Goal: Obtain resource: Download file/media

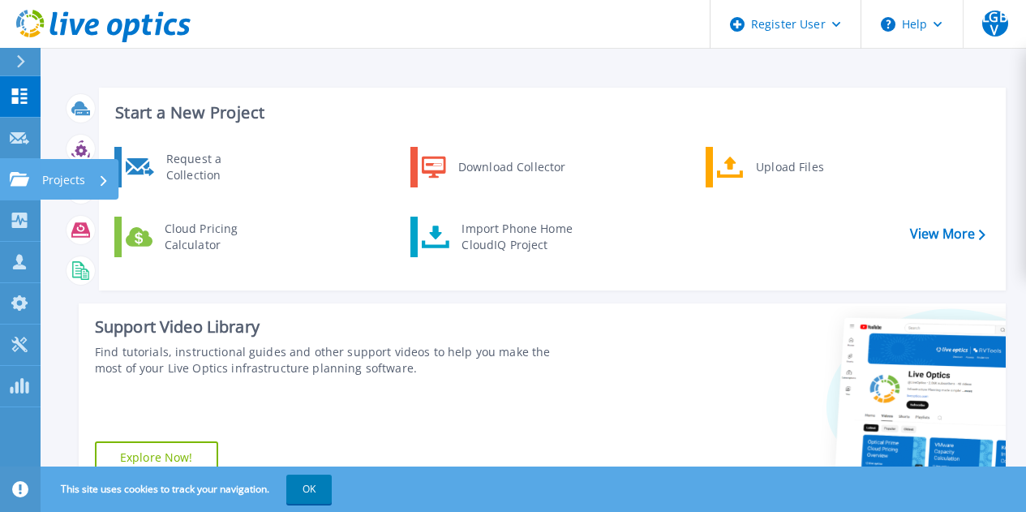
click at [17, 182] on icon at bounding box center [19, 179] width 19 height 14
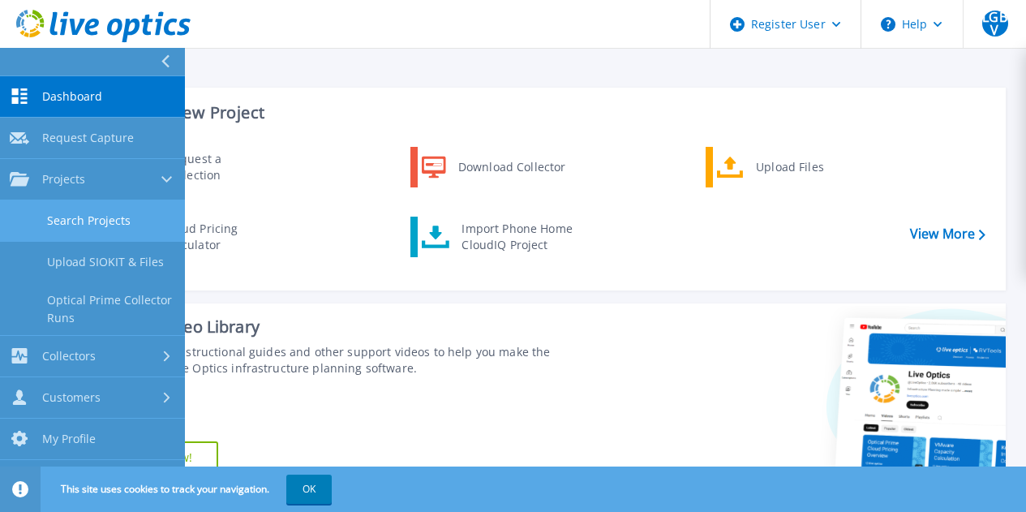
click at [87, 235] on link "Search Projects" at bounding box center [92, 220] width 185 height 41
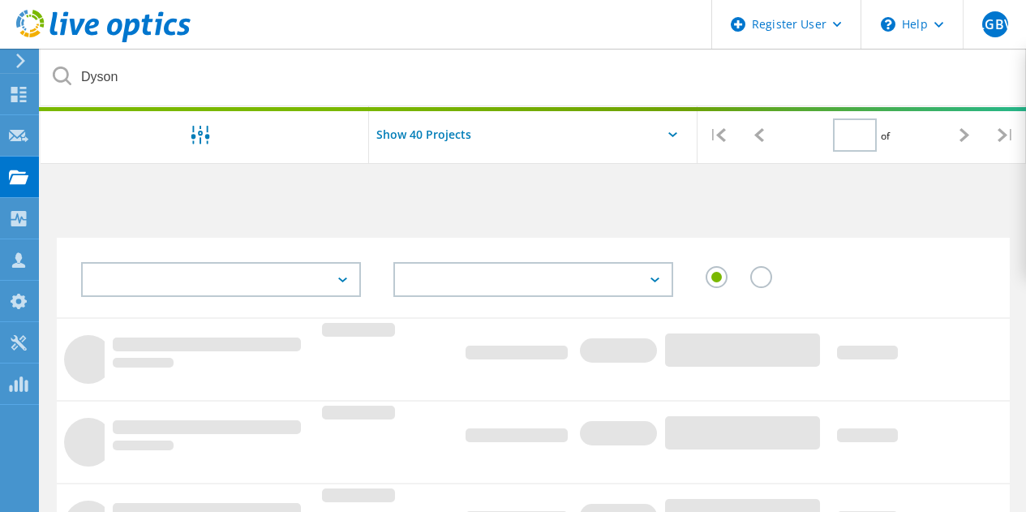
type input "1"
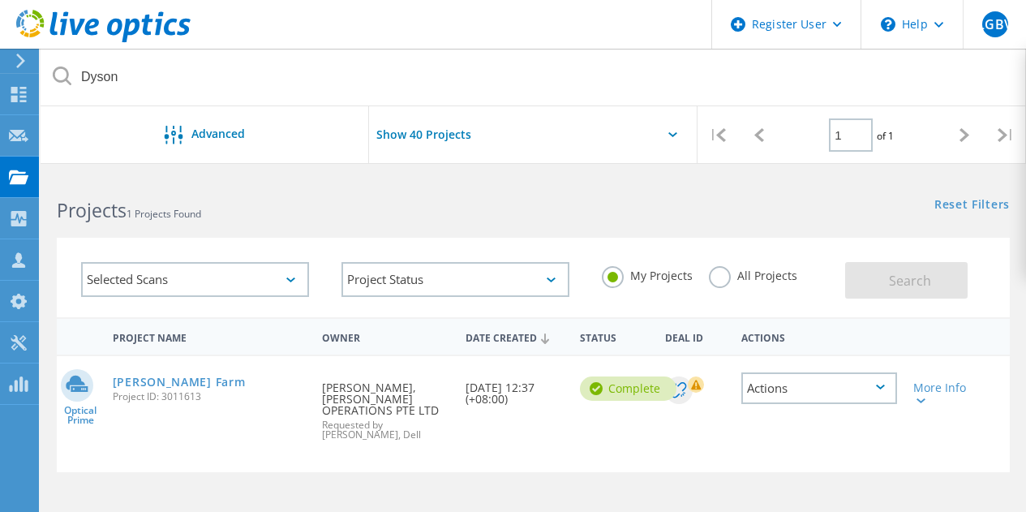
click at [711, 278] on label "All Projects" at bounding box center [753, 273] width 88 height 15
click at [0, 0] on input "All Projects" at bounding box center [0, 0] width 0 height 0
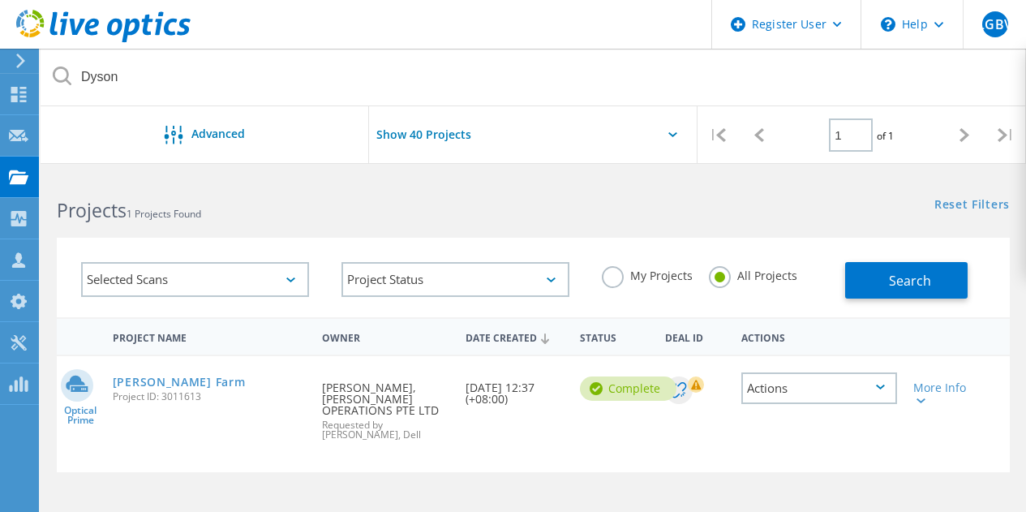
click at [618, 273] on label "My Projects" at bounding box center [647, 273] width 91 height 15
click at [0, 0] on input "My Projects" at bounding box center [0, 0] width 0 height 0
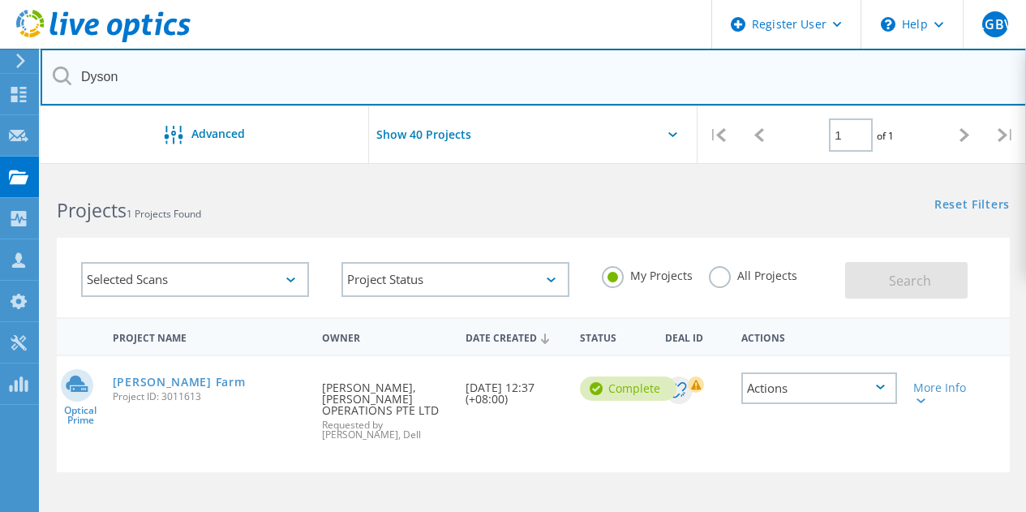
drag, startPoint x: 118, startPoint y: 74, endPoint x: 10, endPoint y: 60, distance: 108.8
click at [10, 174] on div "Register User \n Help Explore Helpful Articles Contact Support LGBV Dell User L…" at bounding box center [513, 489] width 1026 height 630
type input "D"
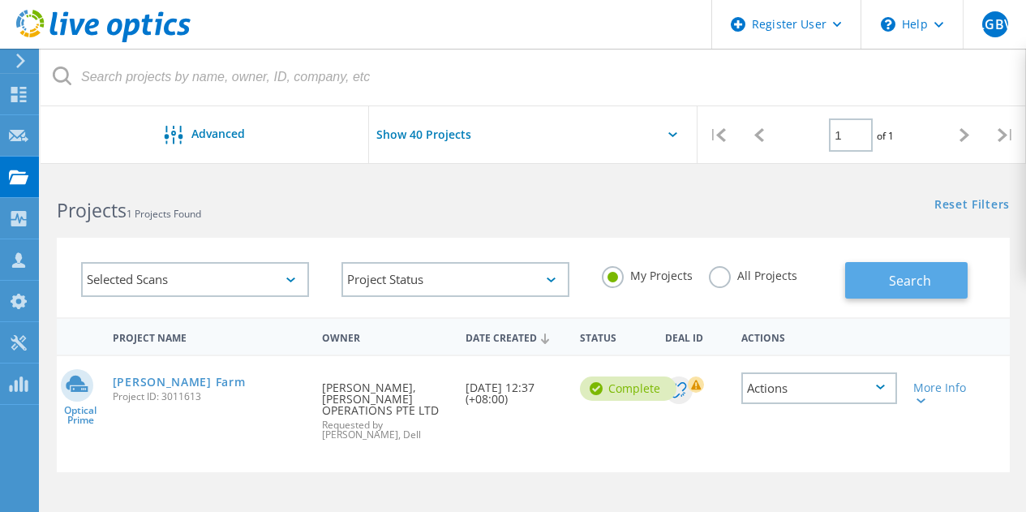
click at [936, 286] on button "Search" at bounding box center [907, 280] width 123 height 37
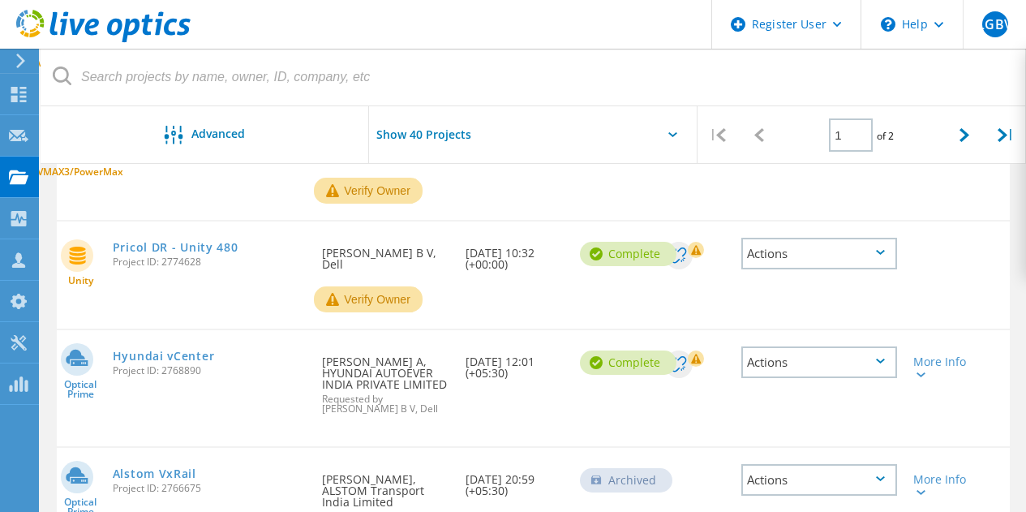
scroll to position [1233, 0]
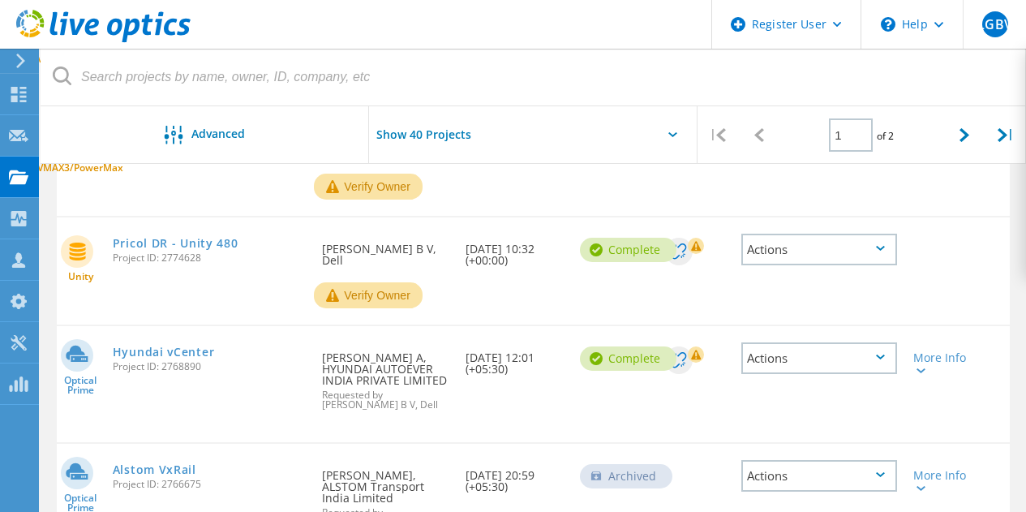
click at [180, 362] on span "Project ID: 2768890" at bounding box center [210, 367] width 194 height 10
click at [185, 346] on link "Hyundai vCenter" at bounding box center [164, 351] width 102 height 11
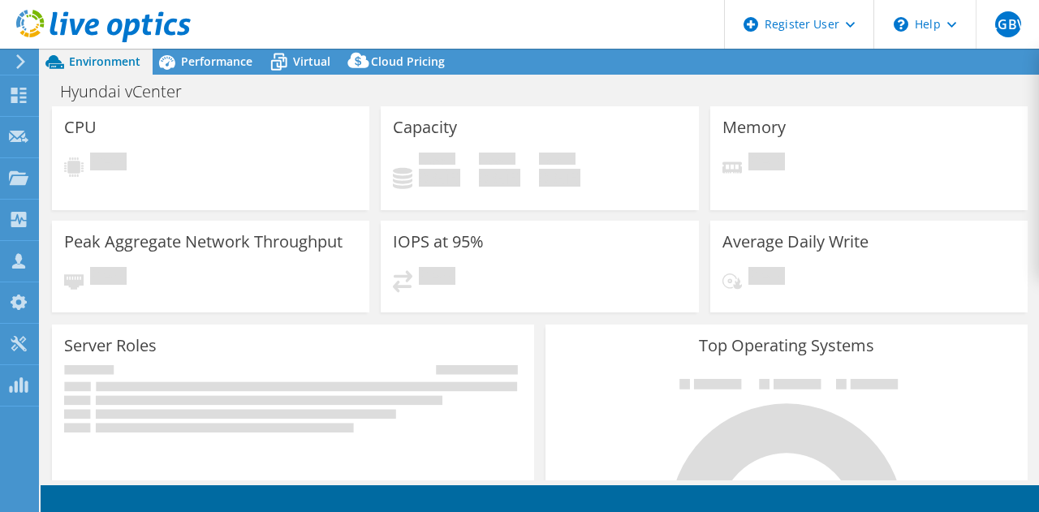
select select "Australia"
select select "AUD"
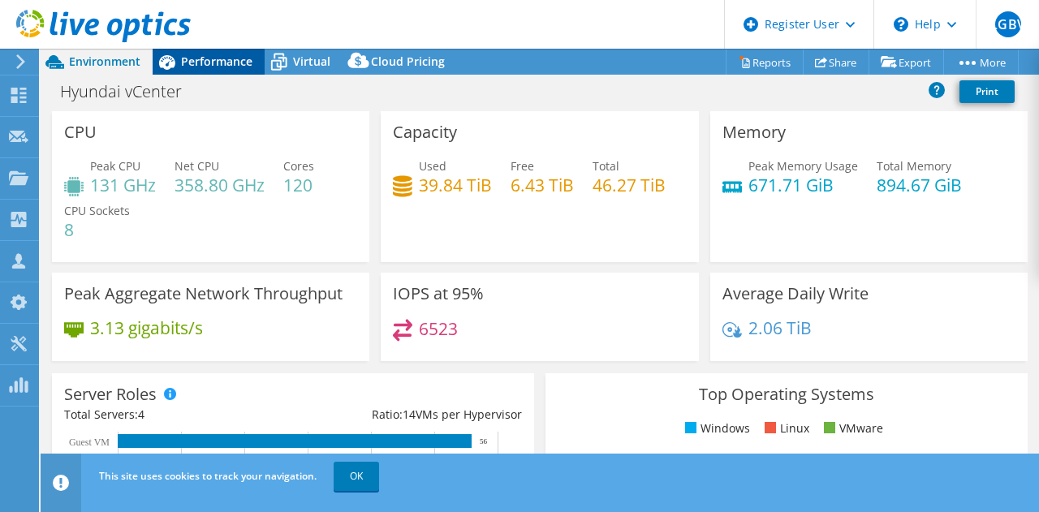
click at [231, 52] on div "Performance" at bounding box center [209, 62] width 112 height 26
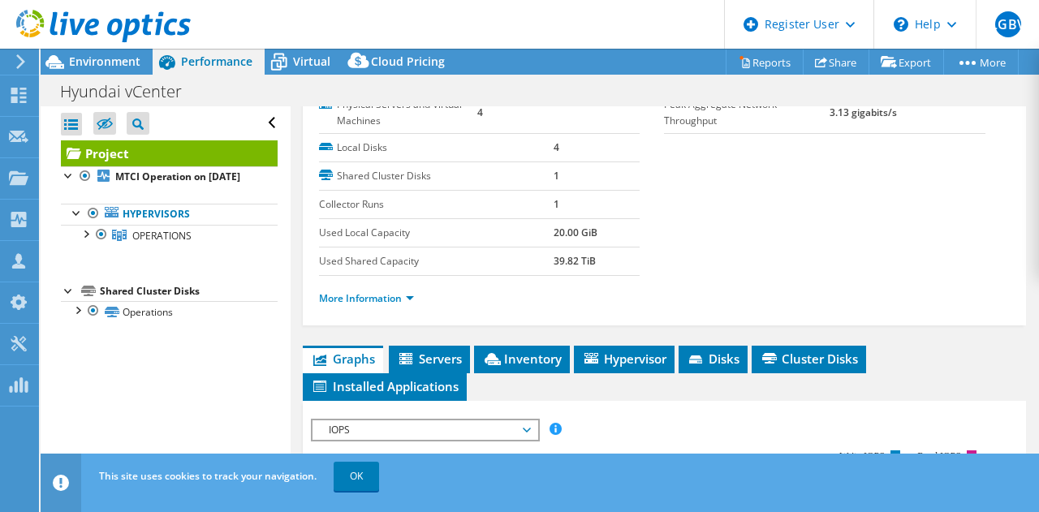
scroll to position [230, 0]
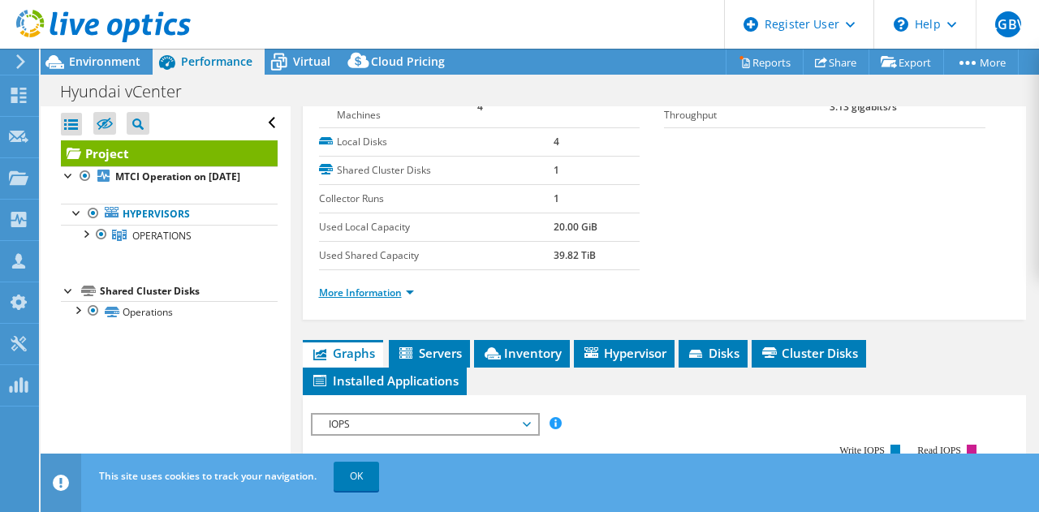
click at [355, 291] on link "More Information" at bounding box center [366, 293] width 95 height 14
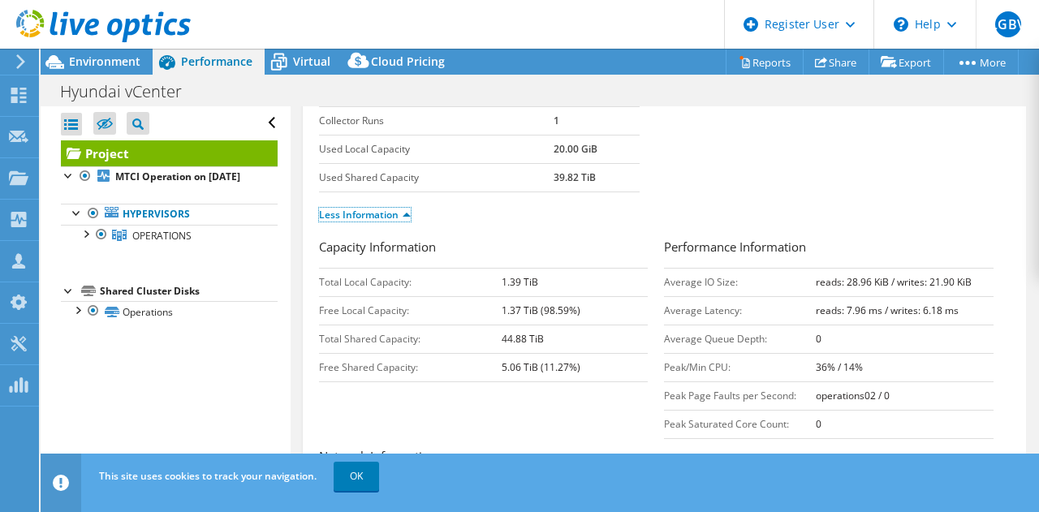
scroll to position [0, 0]
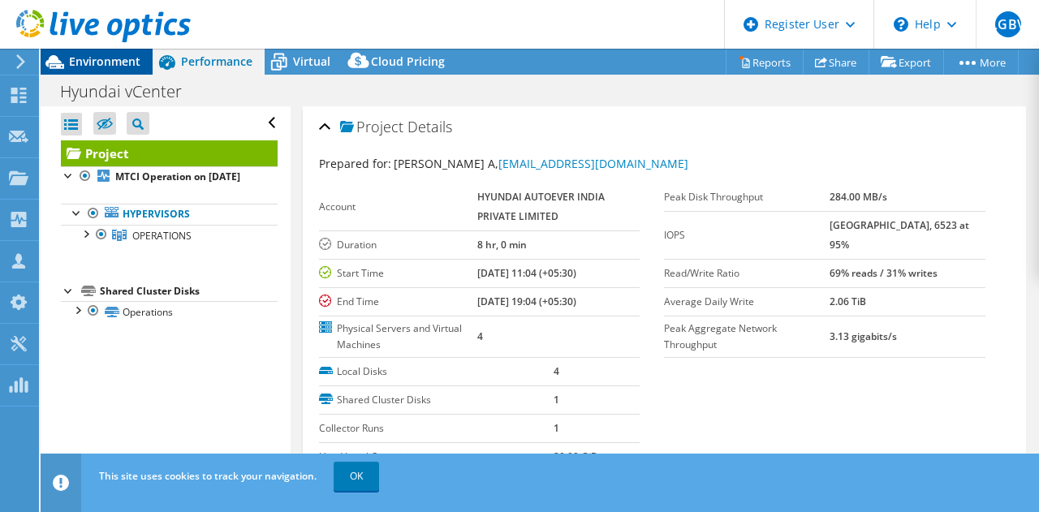
click at [116, 61] on span "Environment" at bounding box center [104, 61] width 71 height 15
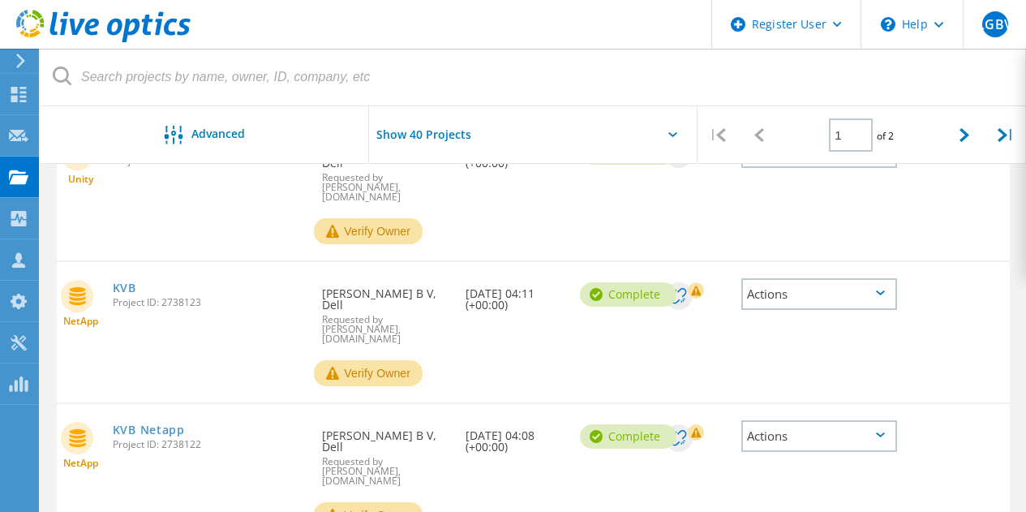
scroll to position [2151, 0]
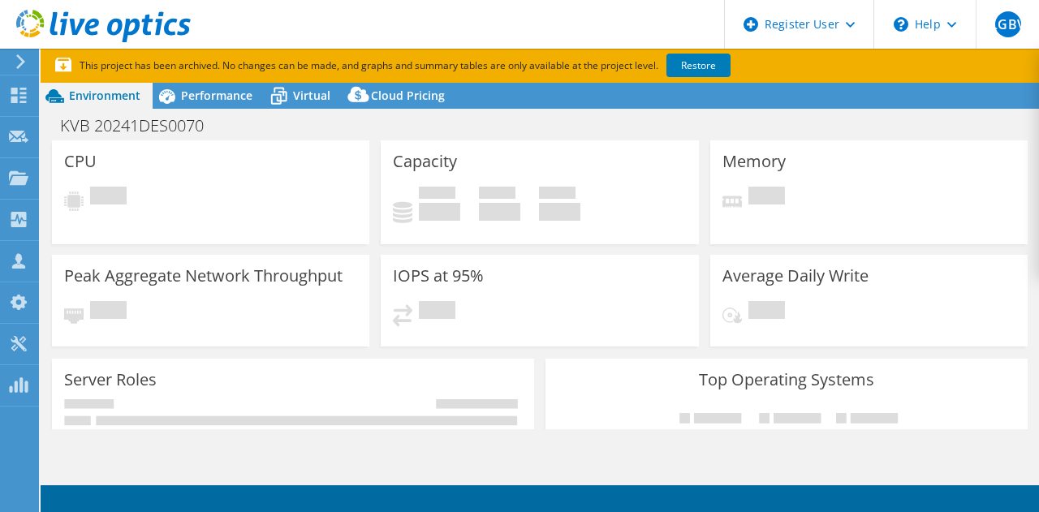
select select "USD"
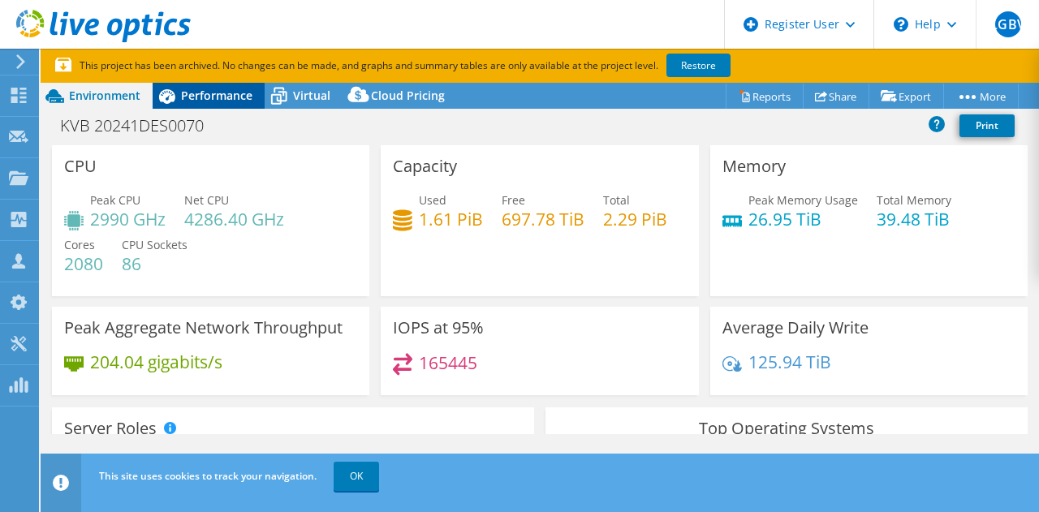
click at [235, 97] on span "Performance" at bounding box center [216, 95] width 71 height 15
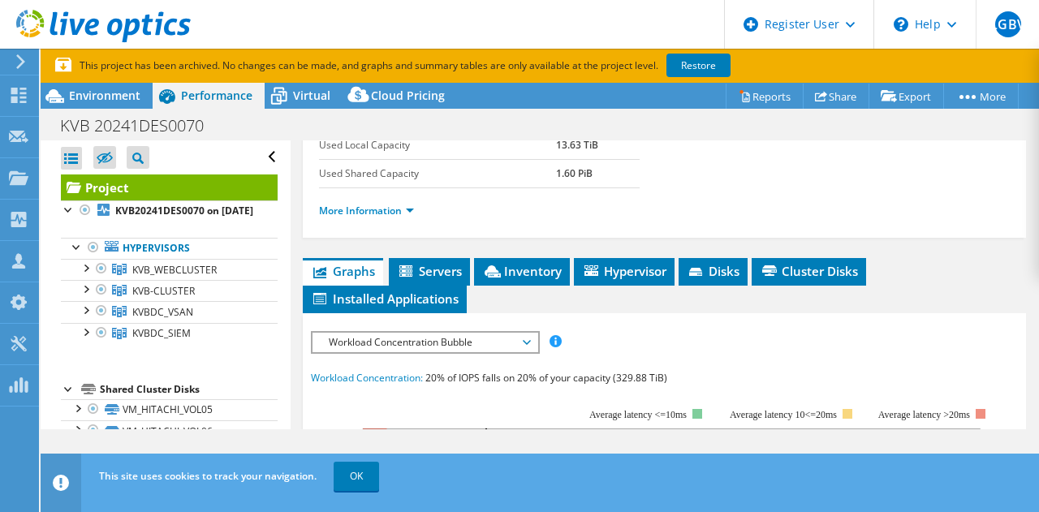
scroll to position [372, 0]
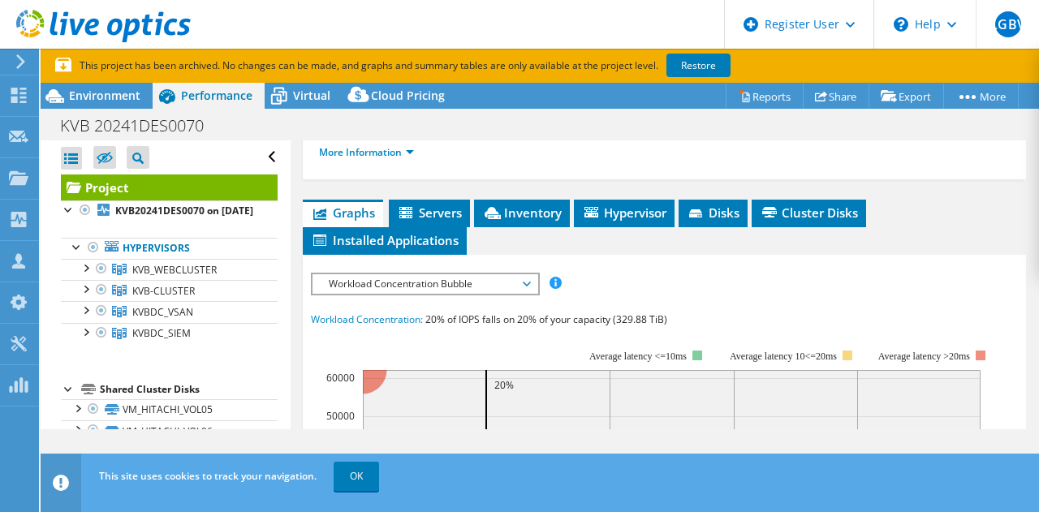
click at [364, 161] on li "More Information" at bounding box center [371, 153] width 105 height 18
click at [361, 159] on link "More Information" at bounding box center [366, 152] width 95 height 14
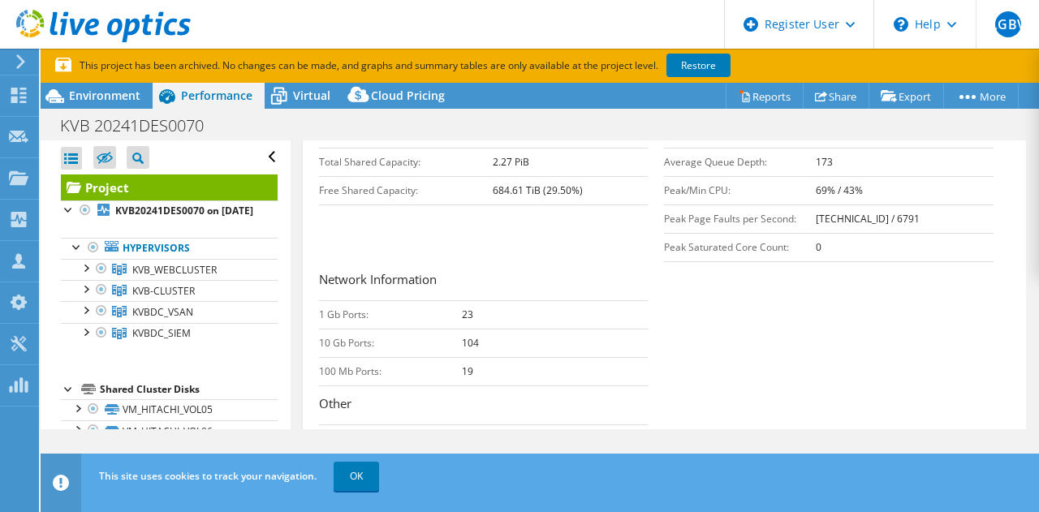
scroll to position [491, 0]
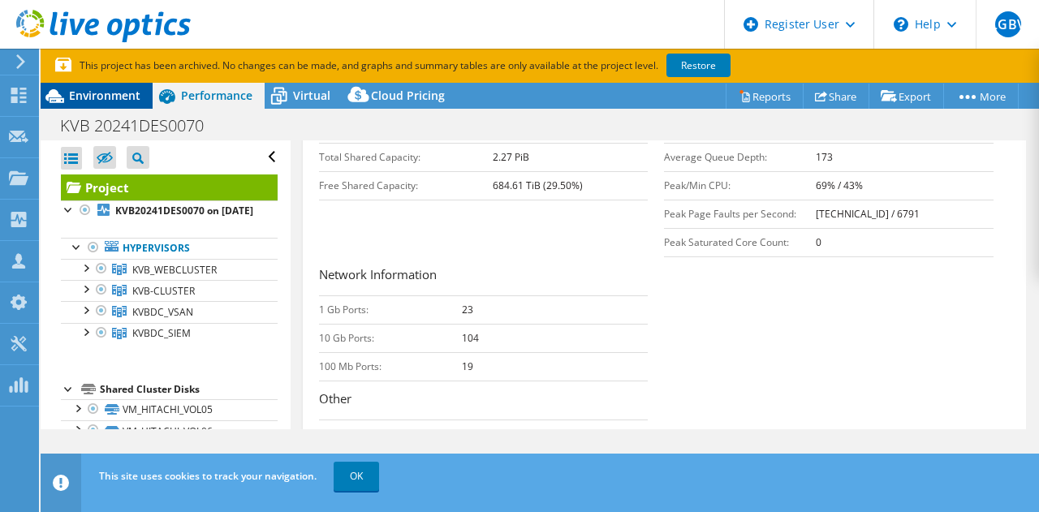
click at [144, 97] on div "Environment" at bounding box center [97, 96] width 112 height 26
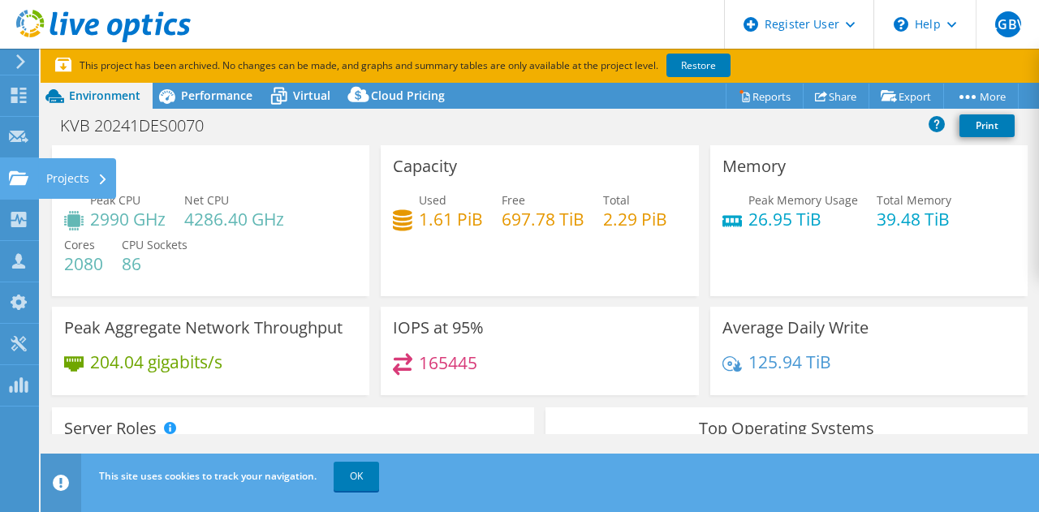
click at [21, 170] on icon at bounding box center [18, 177] width 19 height 15
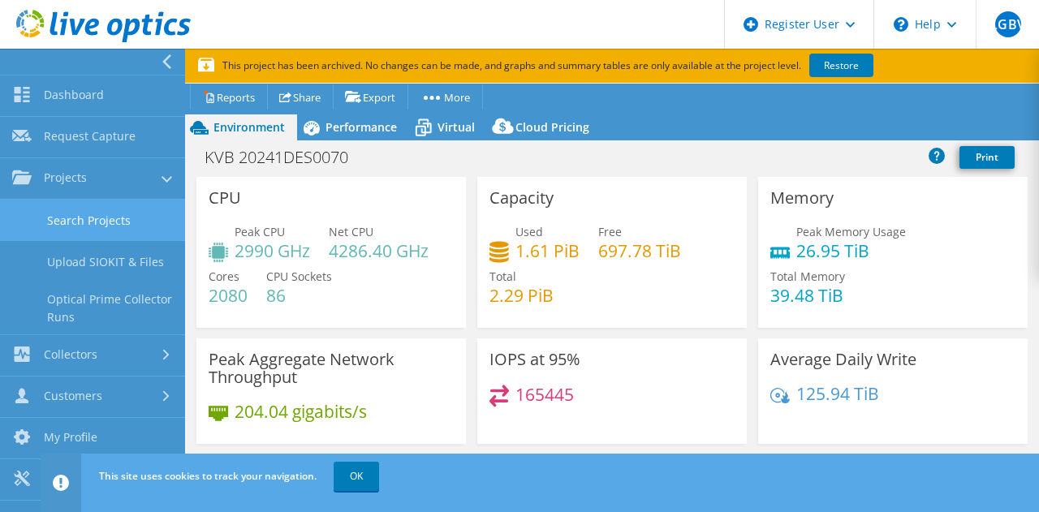
click at [62, 230] on link "Search Projects" at bounding box center [92, 220] width 185 height 41
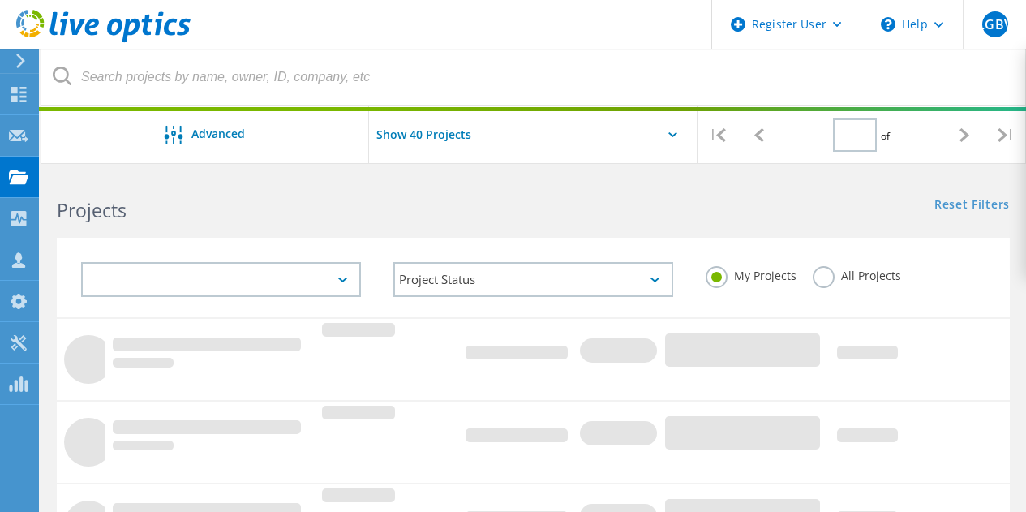
type input "1"
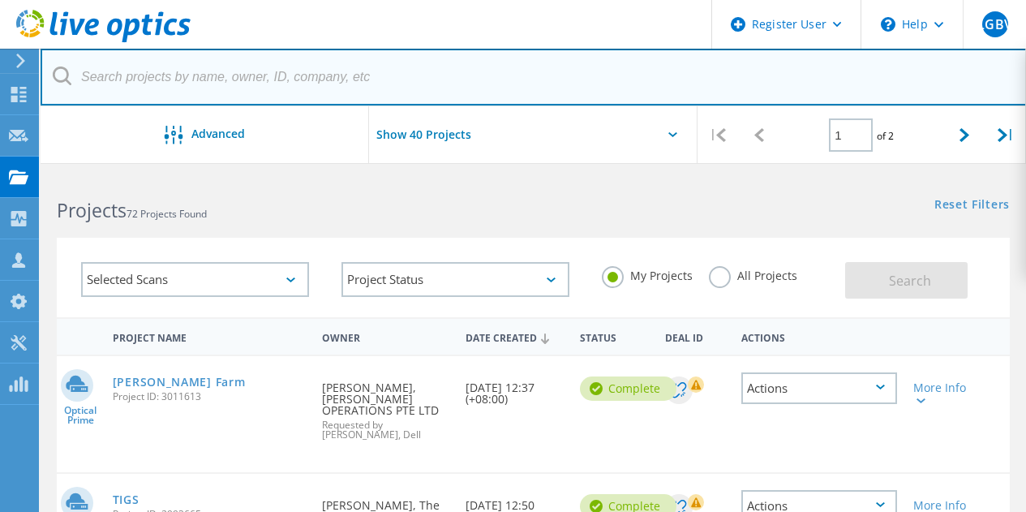
click at [181, 97] on input "text" at bounding box center [534, 77] width 987 height 57
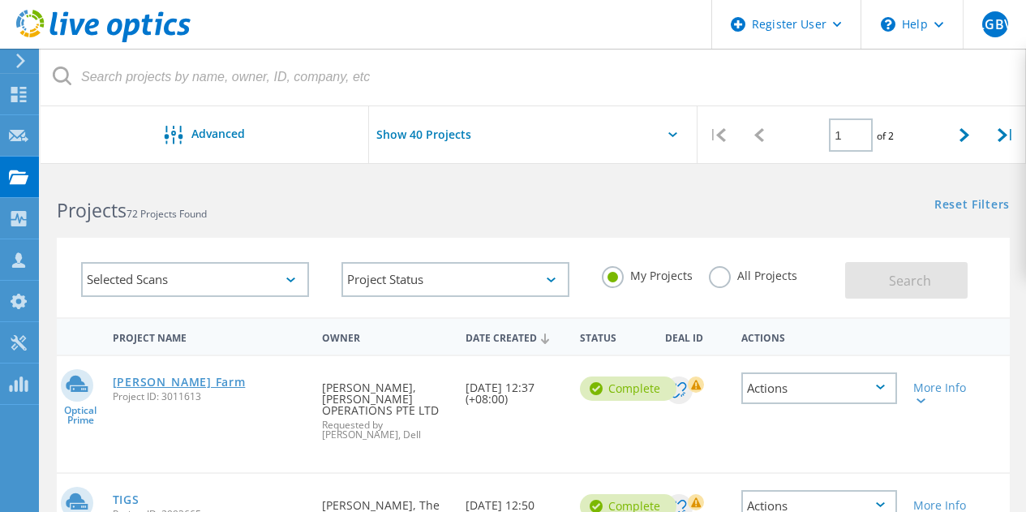
click at [193, 384] on link "[PERSON_NAME] Farm" at bounding box center [179, 382] width 133 height 11
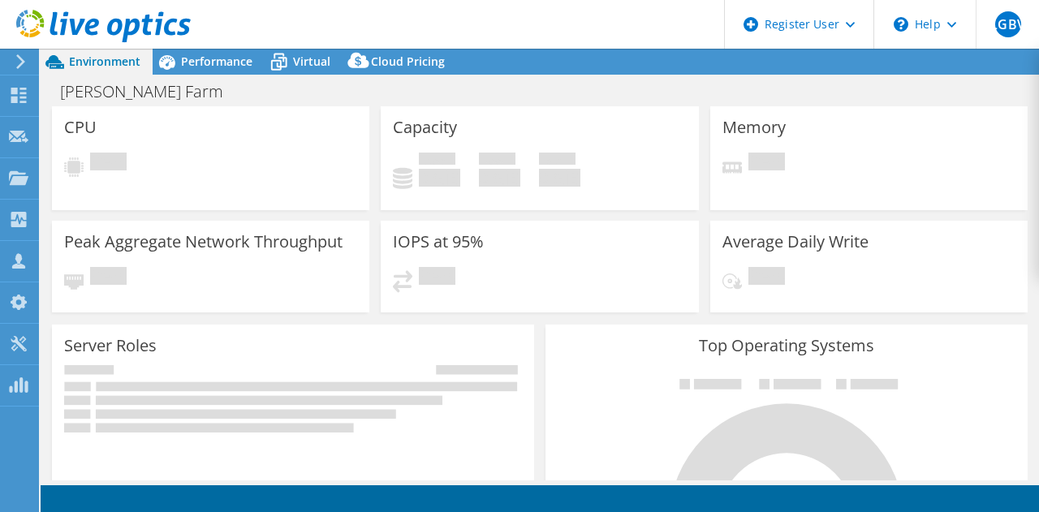
select select "USD"
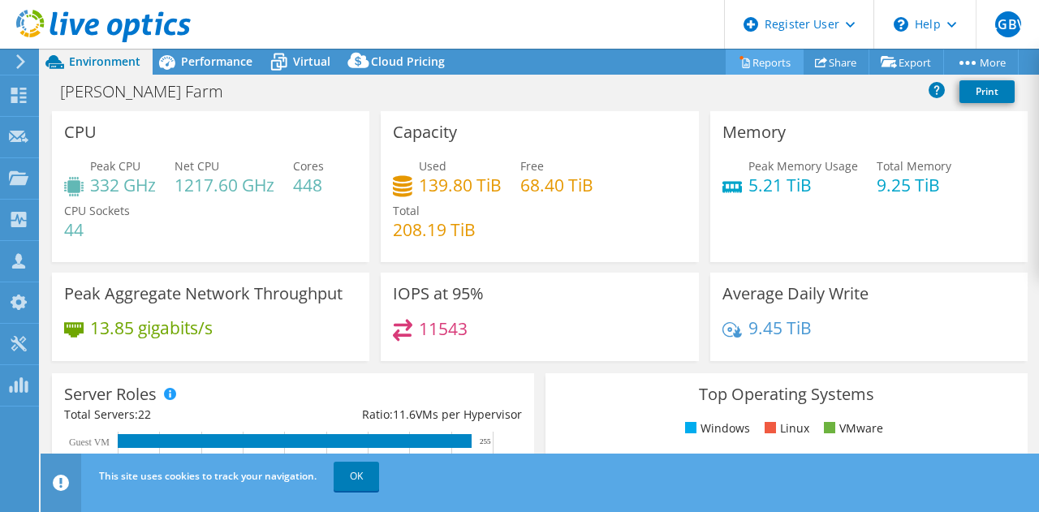
click at [774, 66] on link "Reports" at bounding box center [764, 61] width 78 height 25
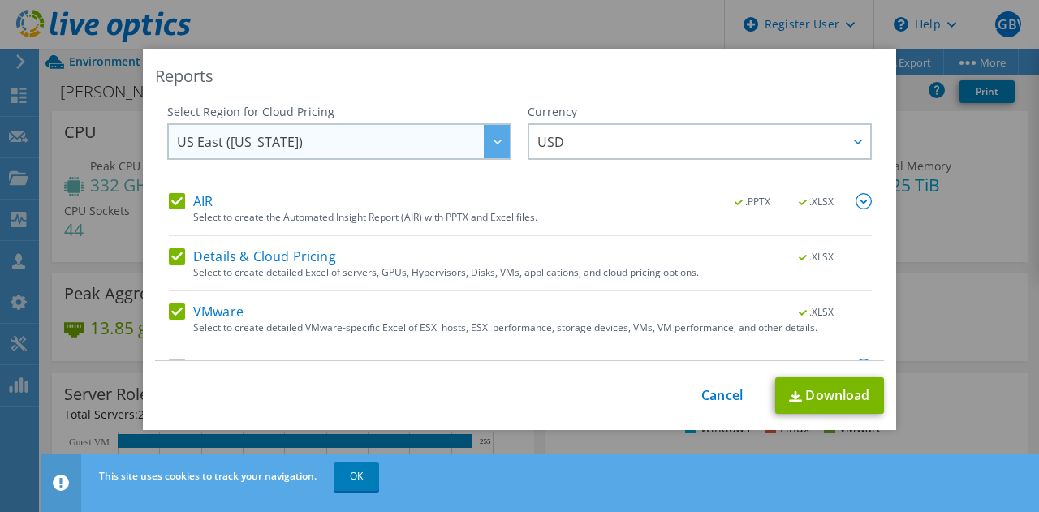
click at [495, 131] on div at bounding box center [497, 141] width 26 height 33
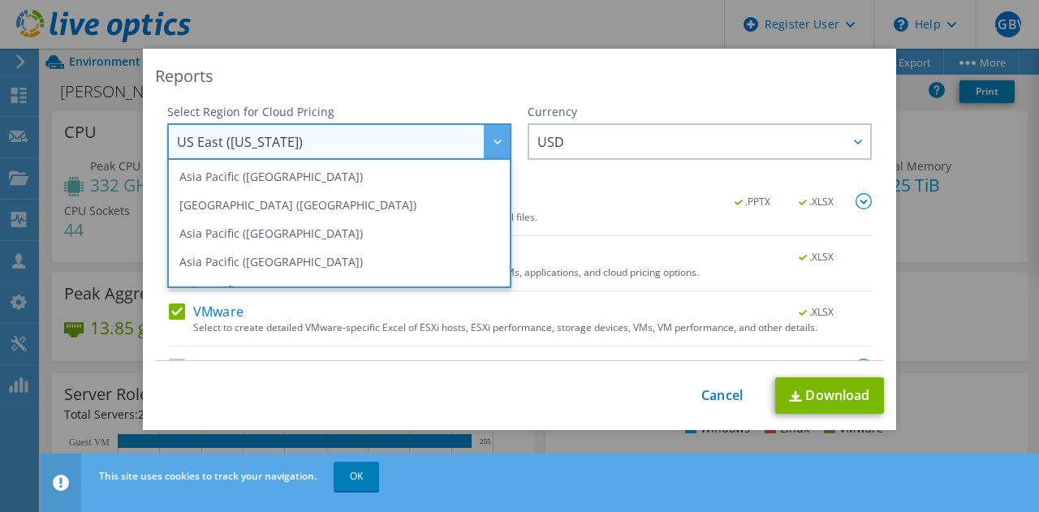
click at [495, 131] on div at bounding box center [497, 141] width 26 height 33
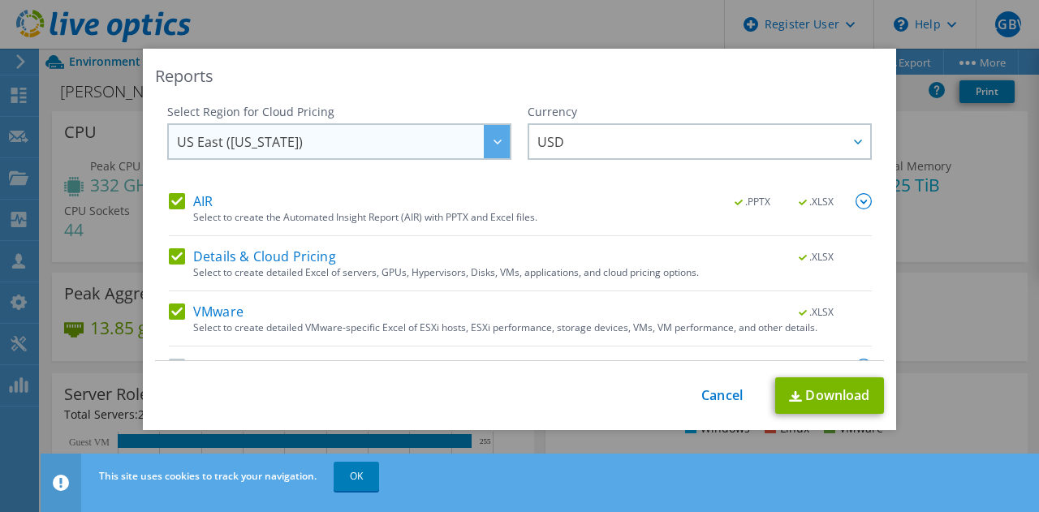
click at [495, 131] on div at bounding box center [497, 141] width 26 height 33
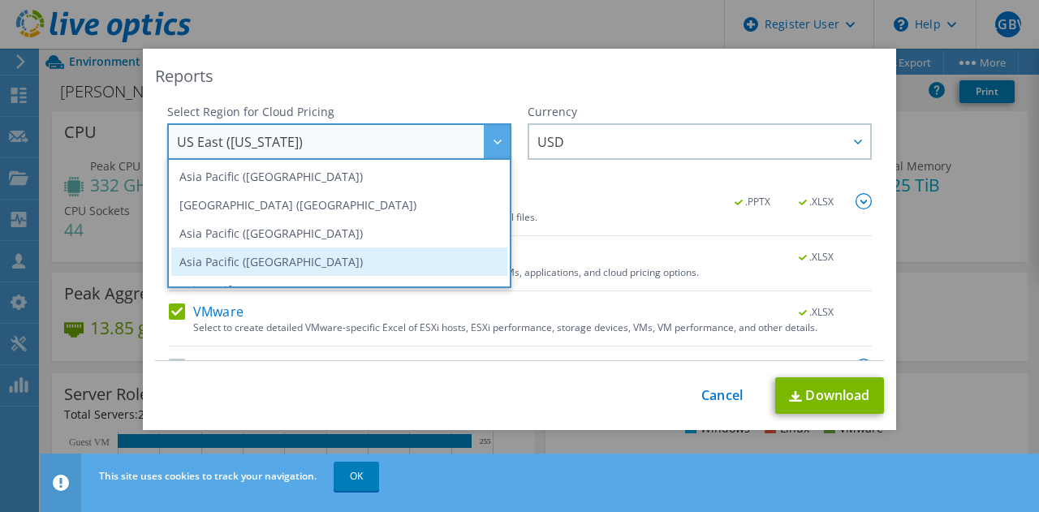
click at [354, 254] on li "Asia Pacific ([GEOGRAPHIC_DATA])" at bounding box center [339, 261] width 336 height 28
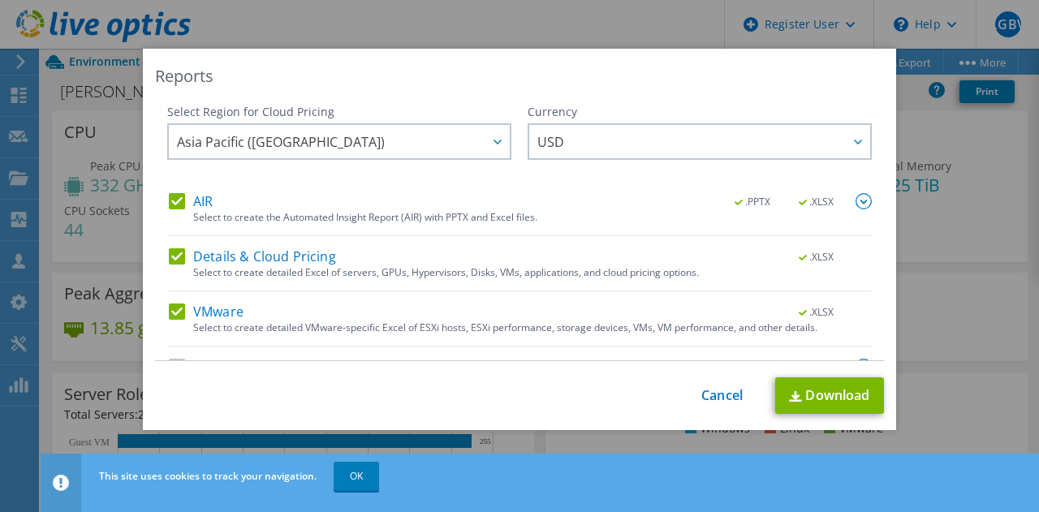
scroll to position [41, 0]
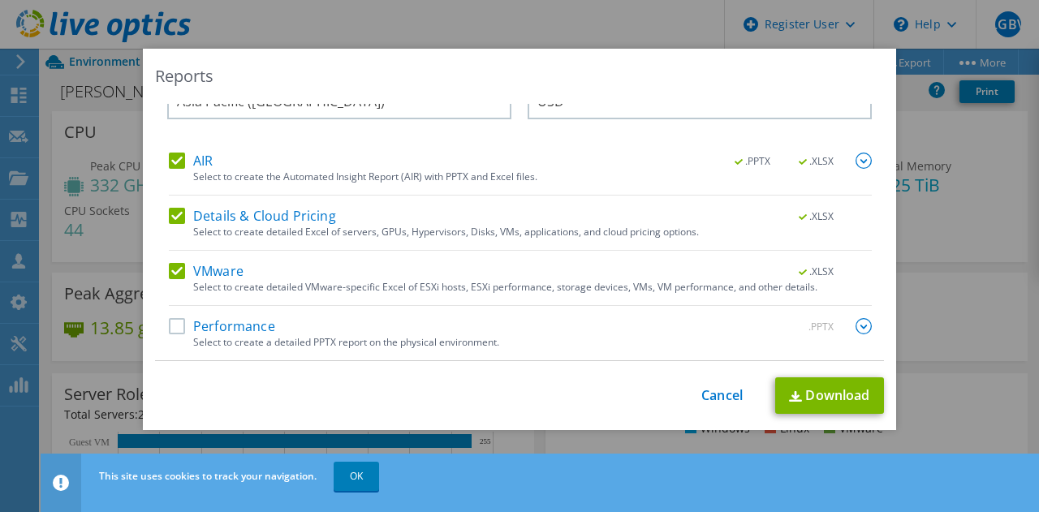
click at [174, 325] on label "Performance" at bounding box center [222, 326] width 106 height 16
click at [0, 0] on input "Performance" at bounding box center [0, 0] width 0 height 0
click at [819, 391] on link "Download" at bounding box center [829, 395] width 109 height 37
